Goal: Task Accomplishment & Management: Complete application form

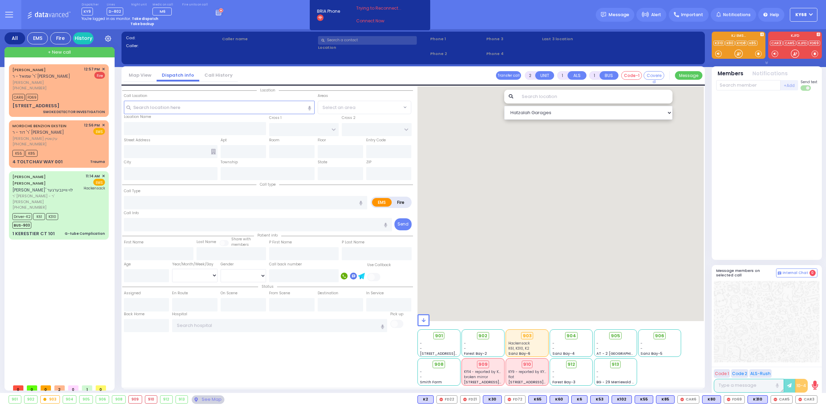
type input "6"
select select
type input "Trauma"
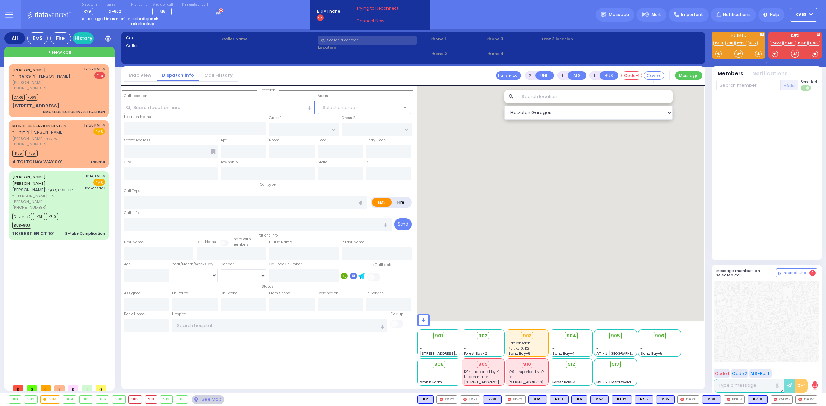
radio input "true"
type input "[PERSON_NAME]"
type input "EKSTEIN"
type input "[PERSON_NAME]"
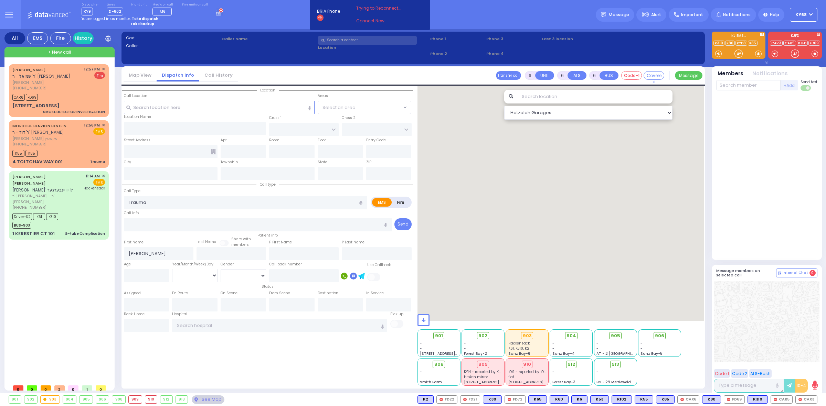
type input "2"
select select "Year"
select select "[DEMOGRAPHIC_DATA]"
type input "12:56"
type input "12:57"
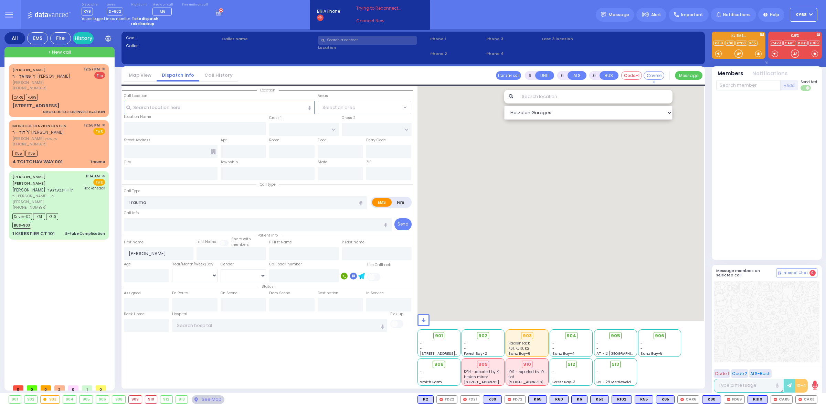
type input "12:58"
type input "13:07"
type input "[GEOGRAPHIC_DATA]"
type input "DINEV RD"
type input "4 TOLTCHAV WAY"
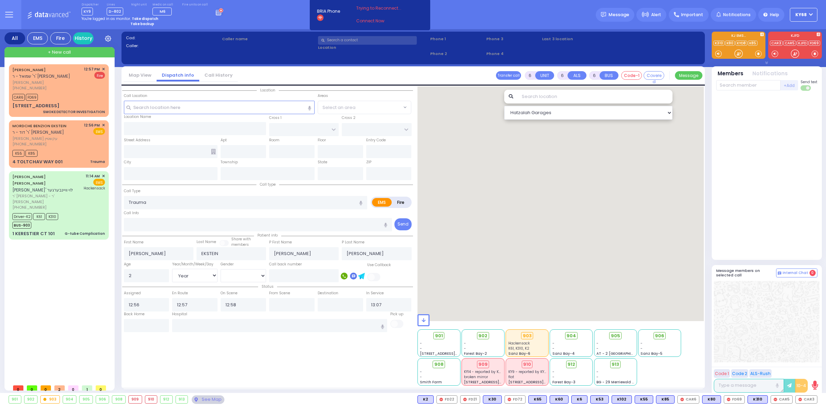
type input "001"
type input "[PERSON_NAME]"
type input "[US_STATE]"
type input "10950"
radio input "true"
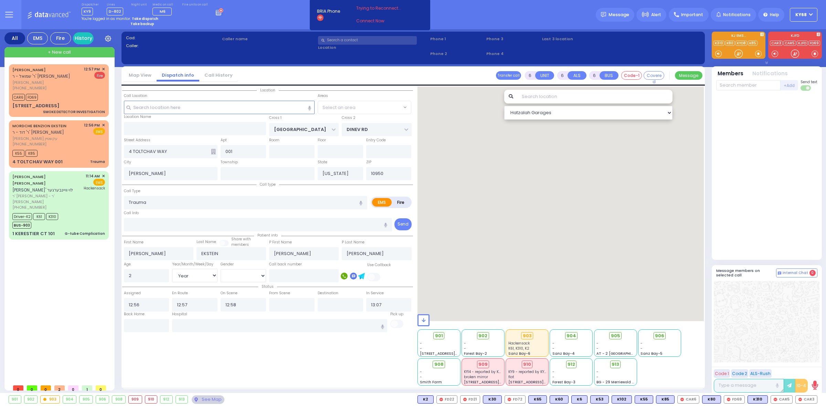
select select "Year"
select select "[DEMOGRAPHIC_DATA]"
radio input "true"
select select "Year"
select select "[DEMOGRAPHIC_DATA]"
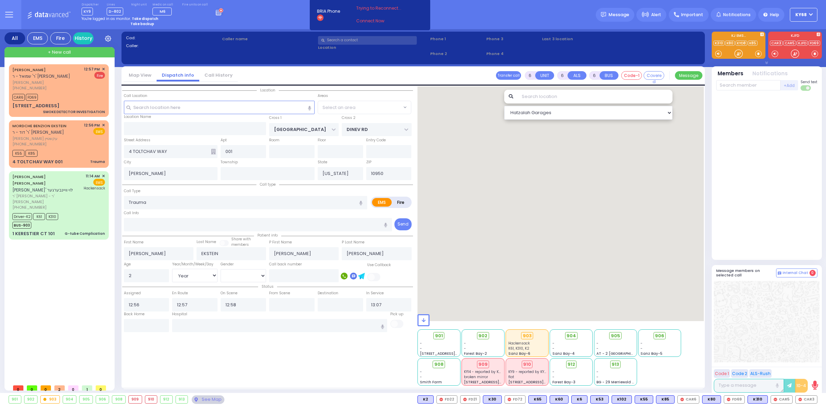
radio input "true"
select select "Year"
select select "[DEMOGRAPHIC_DATA]"
select select "BEIRECH MOSHE"
select select "Hatzalah Garages"
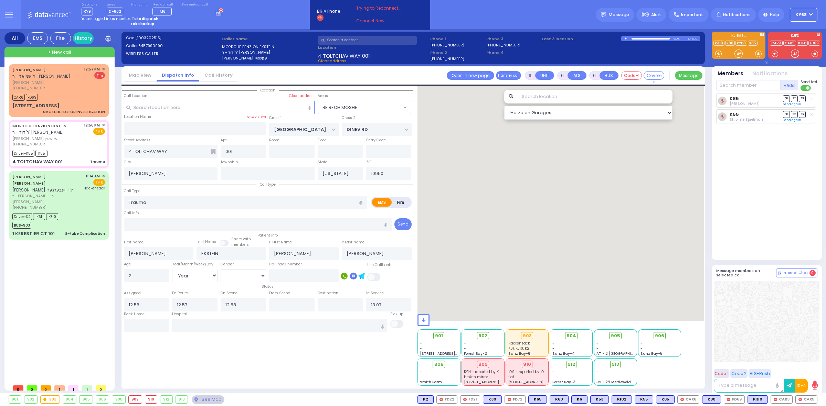
select select
radio input "true"
select select "Year"
select select "[DEMOGRAPHIC_DATA]"
select select "BEIRECH MOSHE"
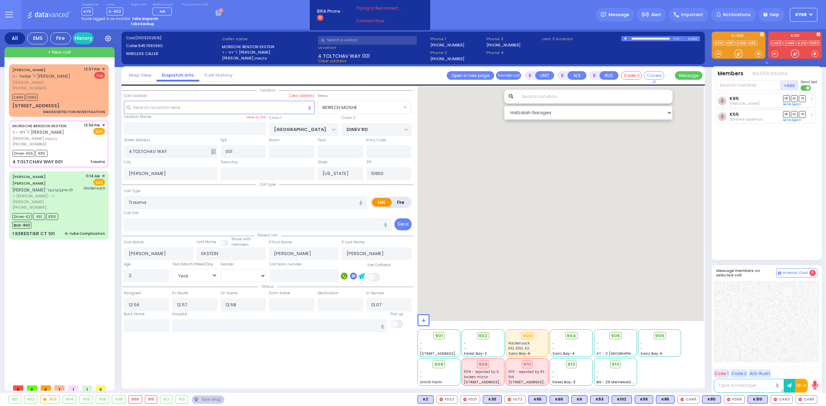
select select "Hatzalah Garages"
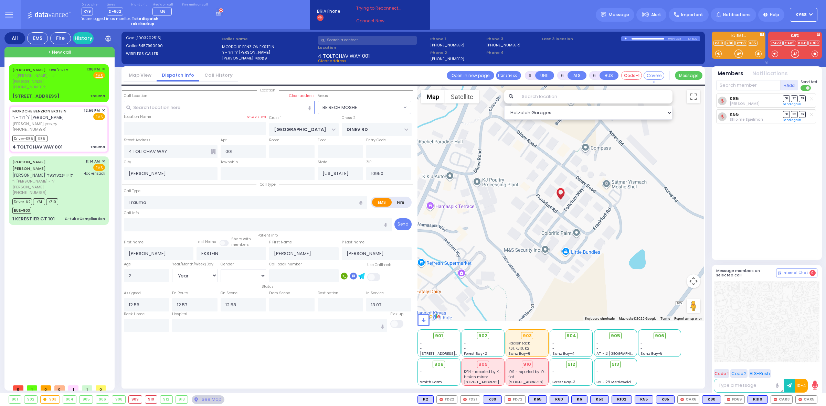
select select
radio input "true"
select select "Year"
select select "[DEMOGRAPHIC_DATA]"
select select "Hatzalah Garages"
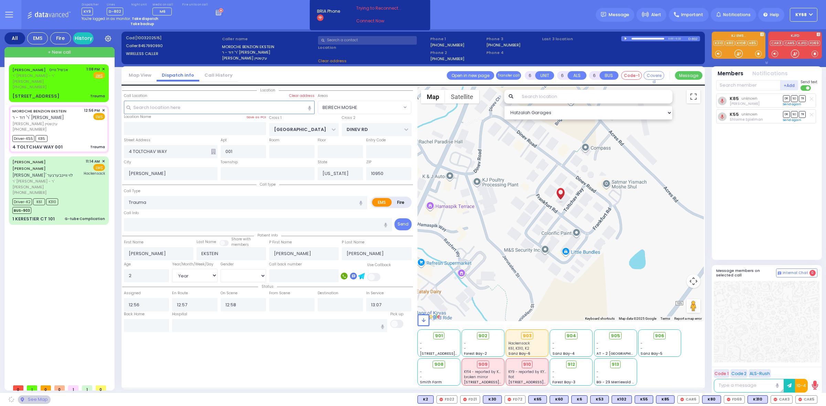
radio input "true"
select select "Year"
select select "[DEMOGRAPHIC_DATA]"
radio input "true"
select select "Year"
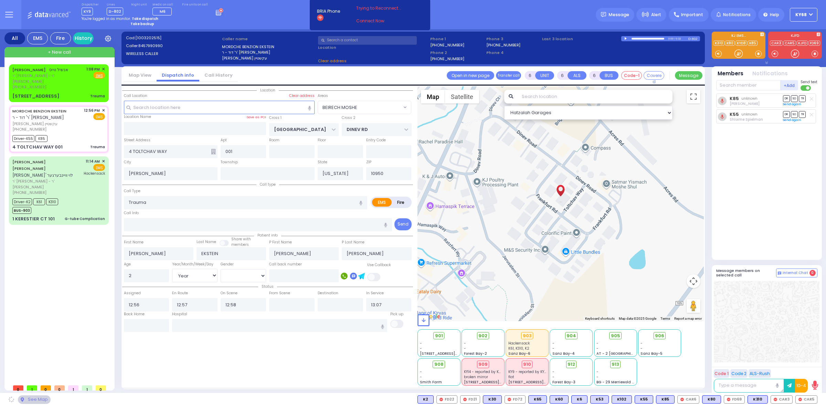
select select "[DEMOGRAPHIC_DATA]"
select select
select select "Hatzalah Garages"
select select "BEIRECH MOSHE"
select select
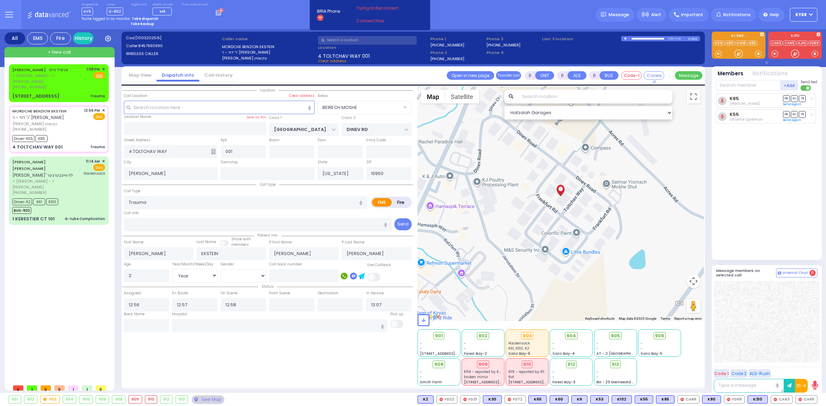
radio input "true"
select select "Year"
select select "[DEMOGRAPHIC_DATA]"
select select "BEIRECH MOSHE"
select select "Hatzalah Garages"
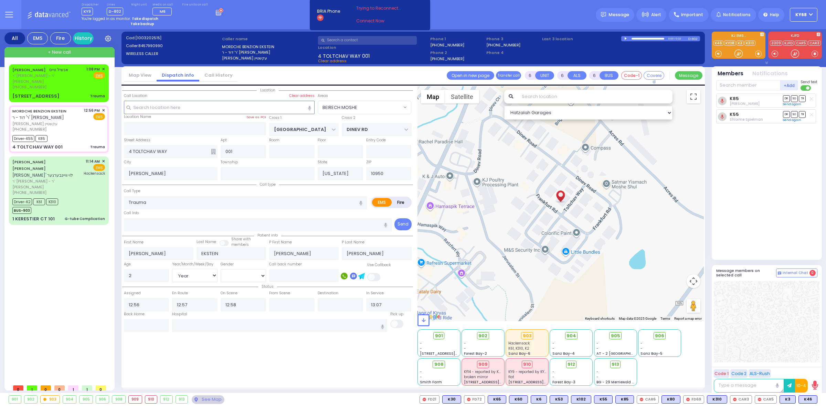
select select
radio input "true"
select select "Year"
select select "[DEMOGRAPHIC_DATA]"
select select "BEIRECH MOSHE"
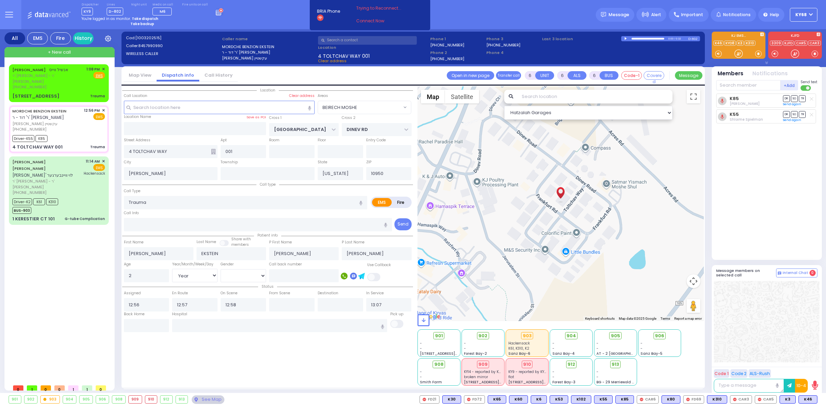
select select "Hatzalah Garages"
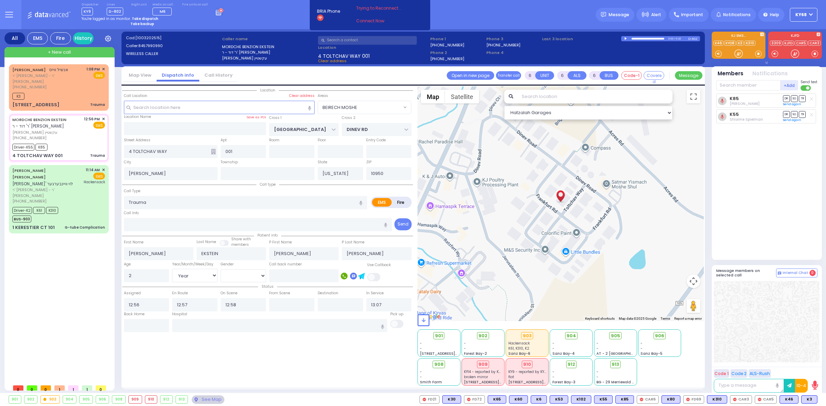
select select
radio input "true"
select select "Year"
select select "[DEMOGRAPHIC_DATA]"
radio input "true"
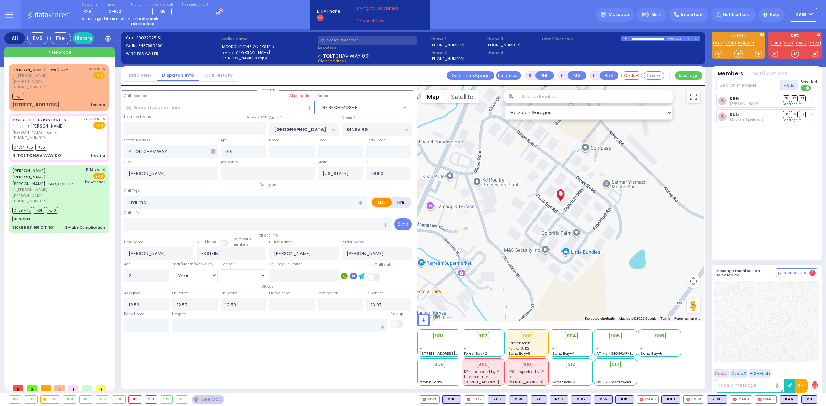
select select "Year"
select select "[DEMOGRAPHIC_DATA]"
type input "13:10"
select select "BEIRECH MOSHE"
select select "Hatzalah Garages"
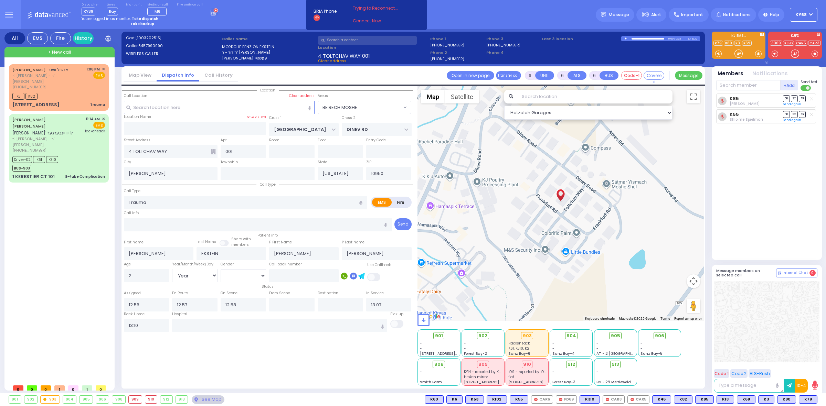
click at [282, 25] on div "Dispatcher KY39 shift has started. Are you ? [GEOGRAPHIC_DATA]" at bounding box center [413, 14] width 826 height 29
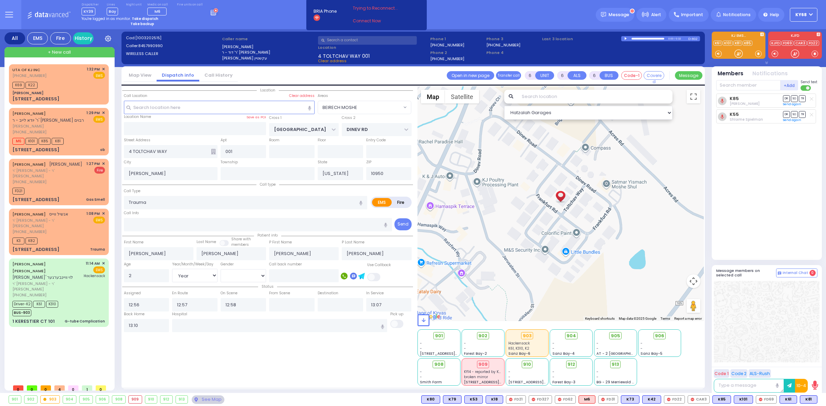
select select "BEIRECH MOSHE"
select select "Year"
select select "[DEMOGRAPHIC_DATA]"
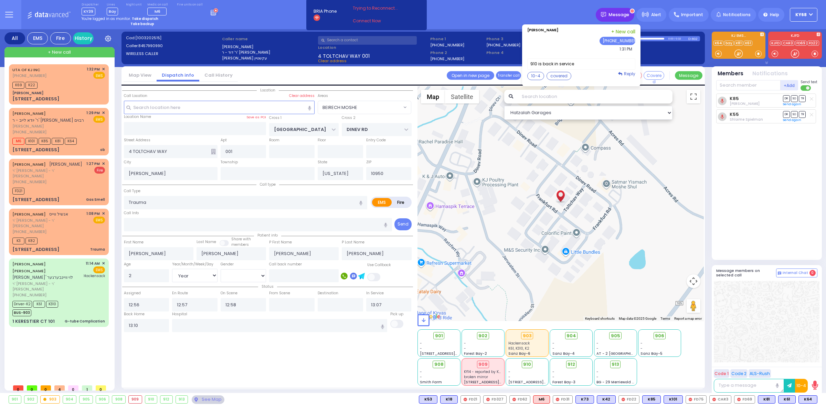
click at [630, 10] on div "Message" at bounding box center [615, 15] width 39 height 14
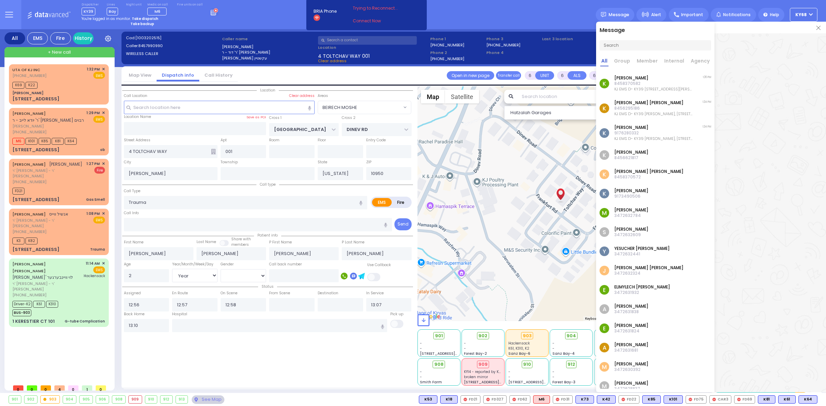
click at [817, 28] on img at bounding box center [818, 28] width 4 height 4
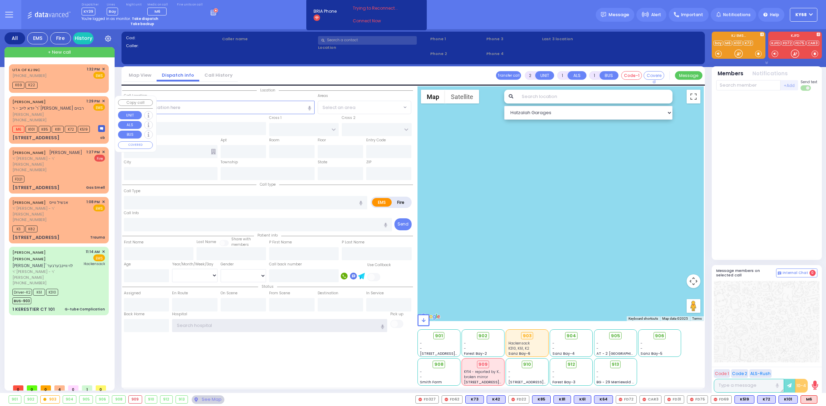
type input "ky68"
click at [49, 104] on div "SHLOME WEISS ר' יודא לייב - ר' יחיאל מעכיל פעלבערבוים" at bounding box center [54, 104] width 85 height 13
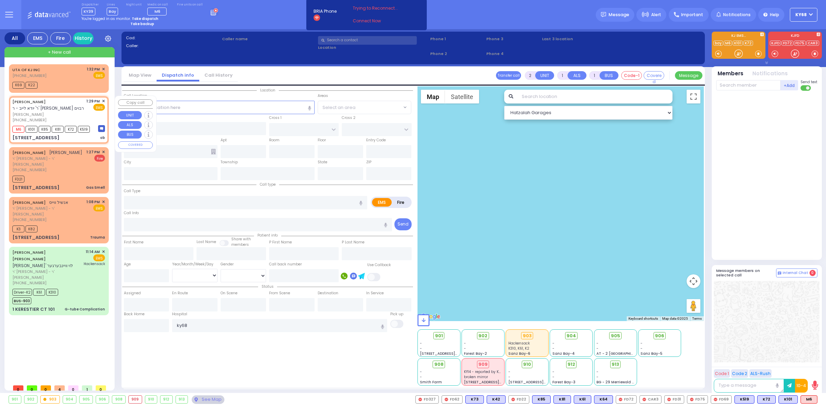
select select
type input "ob"
radio input "true"
type input "SHLOME"
type input "WEISS"
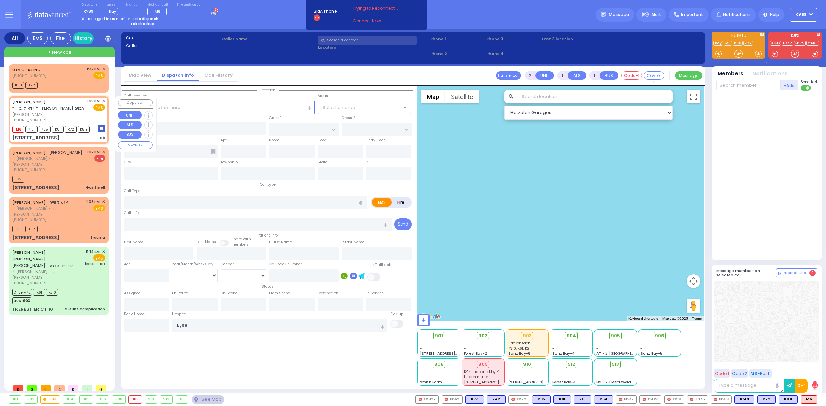
select select
type input "13:29"
type input "13:30"
type input "S.M. ROSMER RD"
type input "BEER SHAVA ST"
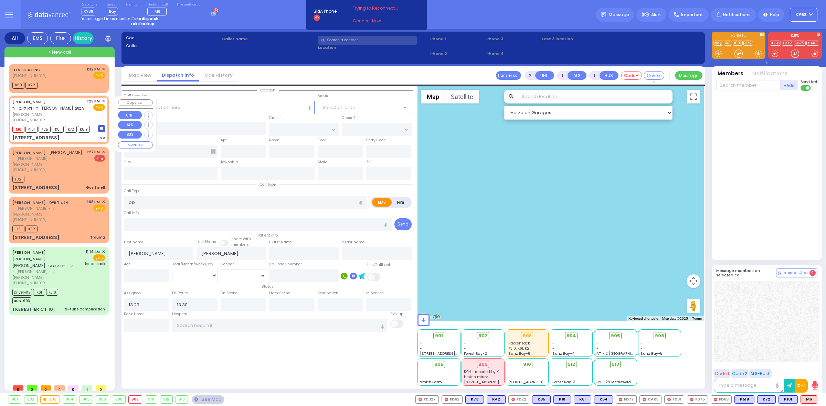
type input "2 BEER SHAVA ST"
type input "405"
type input "[PERSON_NAME]"
type input "[US_STATE]"
type input "10950"
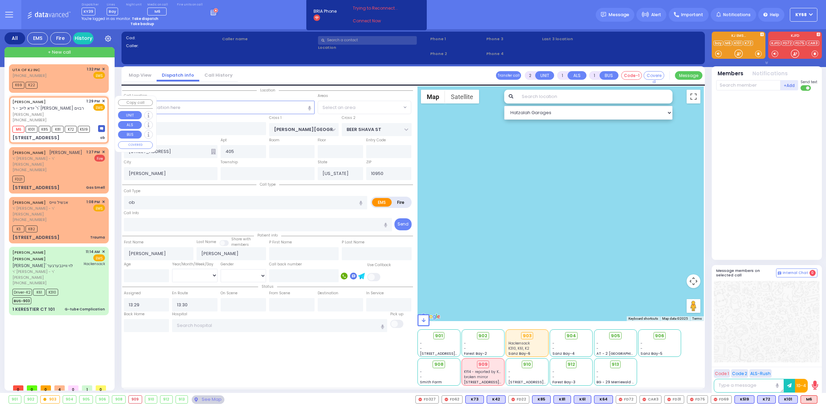
select select "Hatzalah Garages"
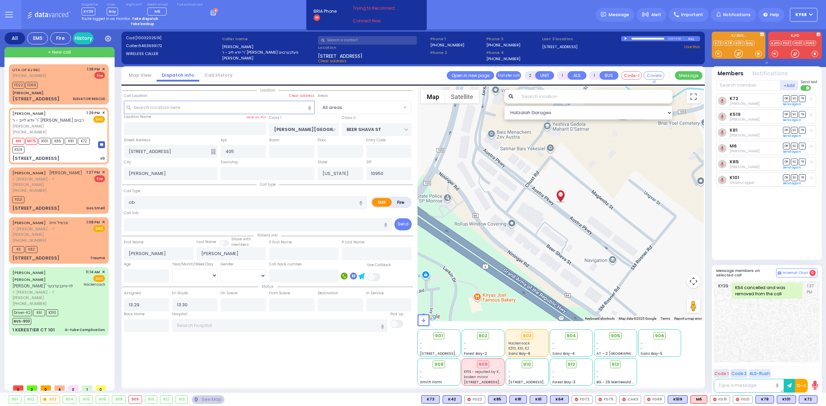
select select
radio input "true"
select select
select select "Hatzalah Garages"
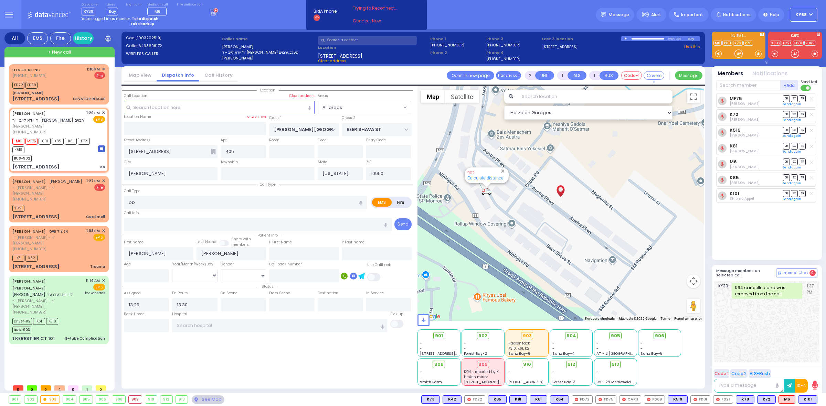
select select
radio input "true"
select select
select select "Hatzalah Garages"
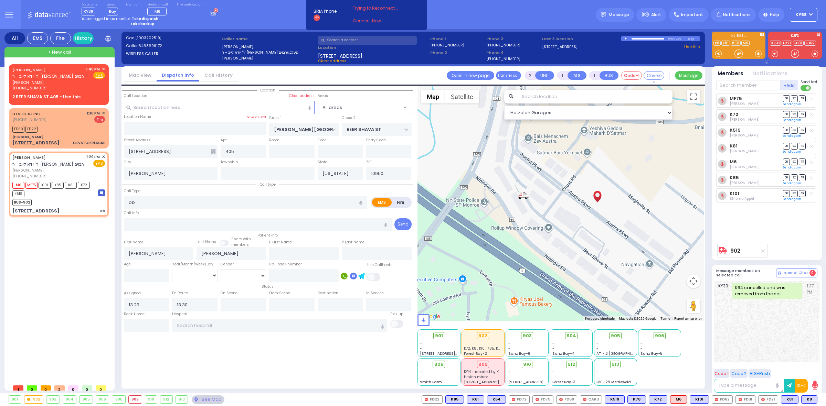
type input "6"
select select
radio input "true"
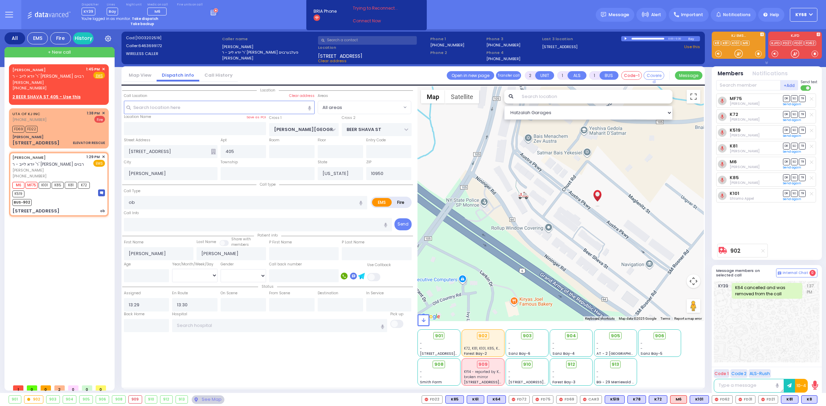
type input "Unknown"
select select "Year"
select select "Hatzalah Garages"
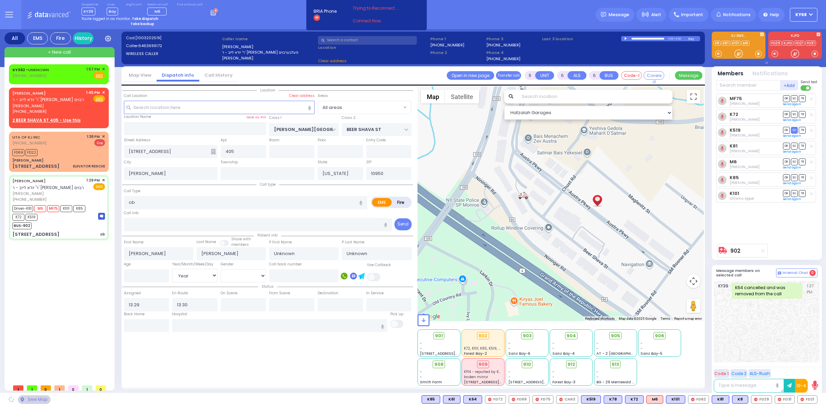
select select
radio input "true"
type input "Rivka"
type input "Weiss"
type input "35"
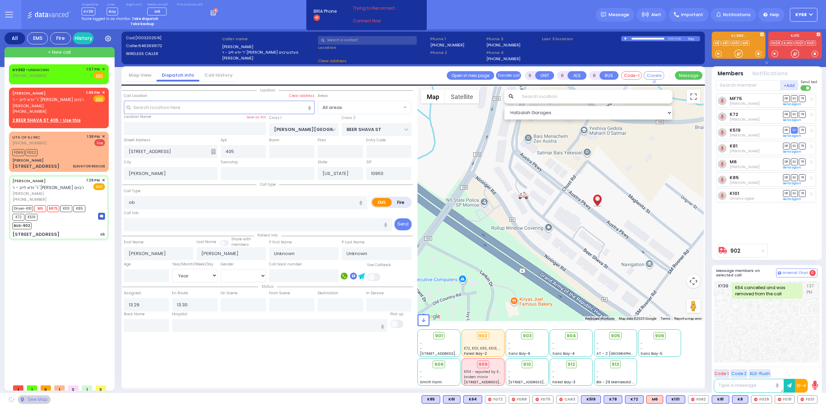
select select "Year"
select select "[DEMOGRAPHIC_DATA]"
type input "13:31"
type input "13:45"
type input "14:15"
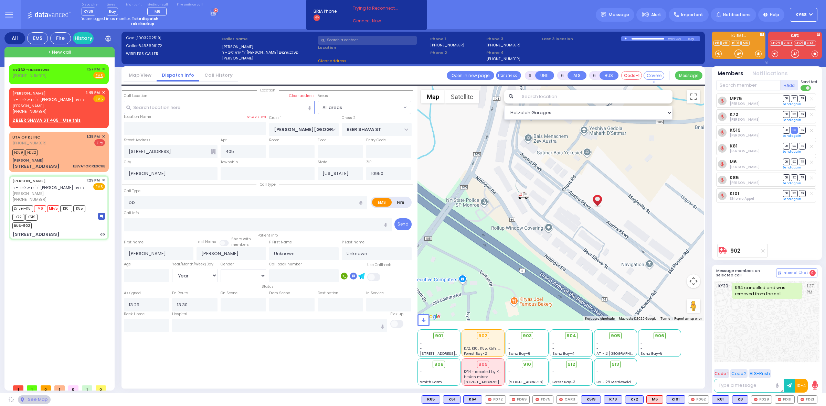
type input "14:35"
select select "Hatzalah Garages"
select select
radio input "true"
select select "Year"
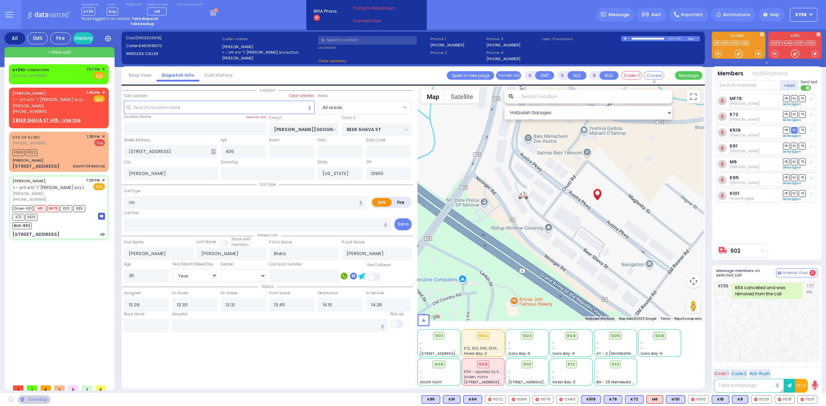
select select "[DEMOGRAPHIC_DATA]"
select select "Hatzalah Garages"
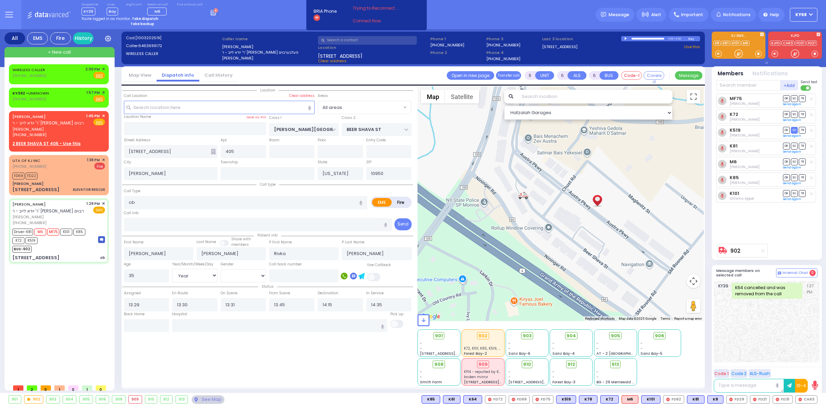
select select
radio input "true"
select select "Year"
select select "[DEMOGRAPHIC_DATA]"
select select "Hatzalah Garages"
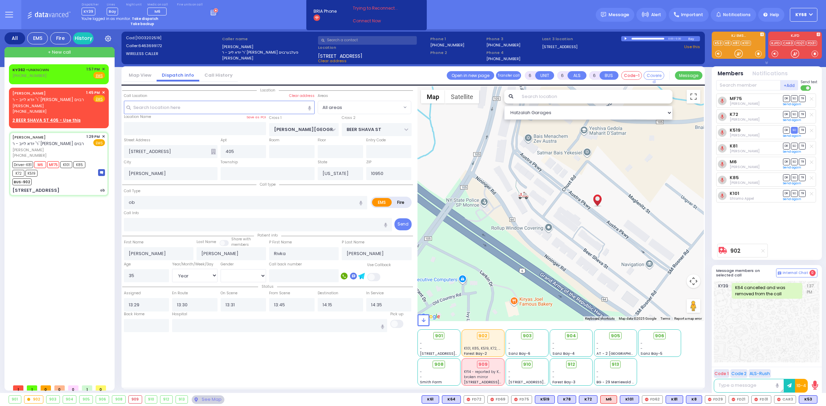
select select
radio input "true"
select select "Year"
select select "[DEMOGRAPHIC_DATA]"
select select "Hatzalah Garages"
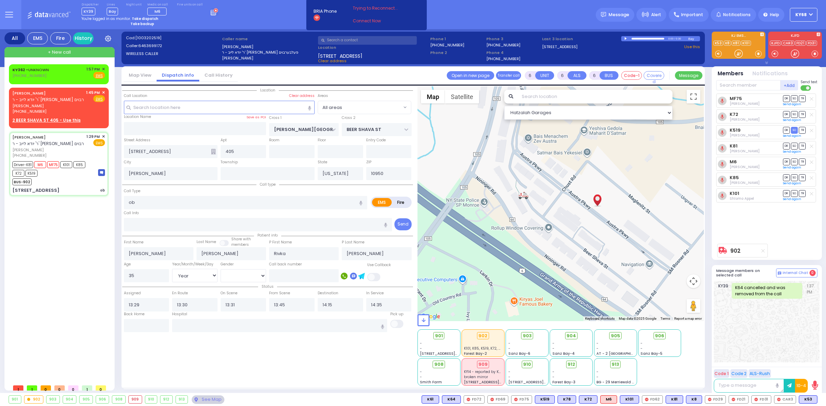
select select
radio input "true"
select select "Year"
select select "[DEMOGRAPHIC_DATA]"
type input "Good Samaritan Hospital 257 Lafayette Avenue 8457909405 Suffern"
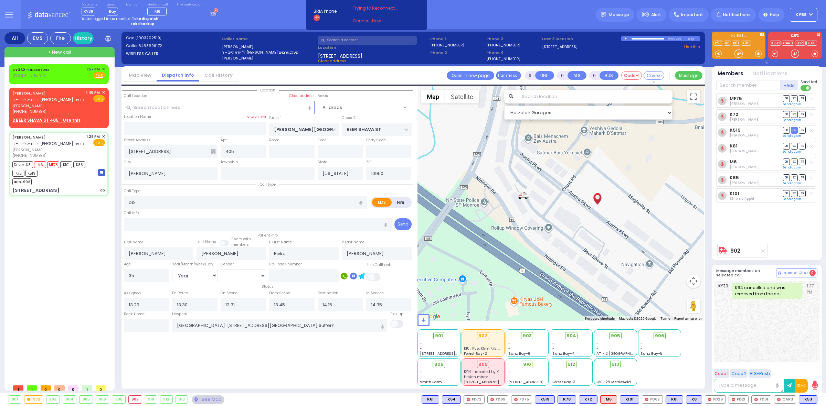
radio input "true"
select select "Year"
select select "[DEMOGRAPHIC_DATA]"
select select "All areas"
select select "Hatzalah Garages"
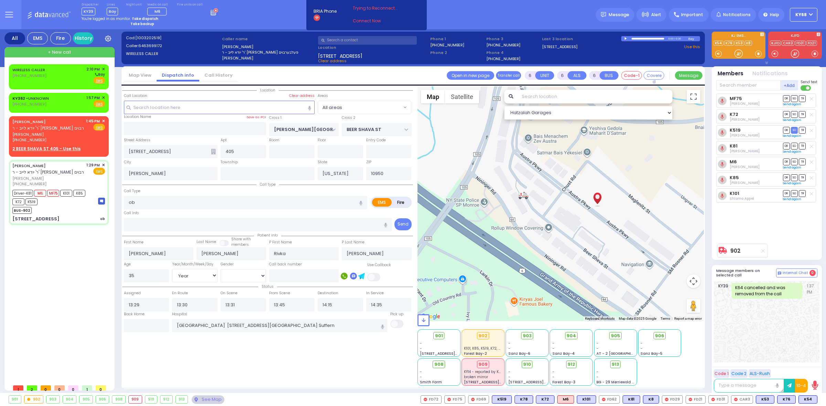
select select
radio input "true"
select select "Year"
select select "[DEMOGRAPHIC_DATA]"
select select "Hatzalah Garages"
